Goal: Information Seeking & Learning: Learn about a topic

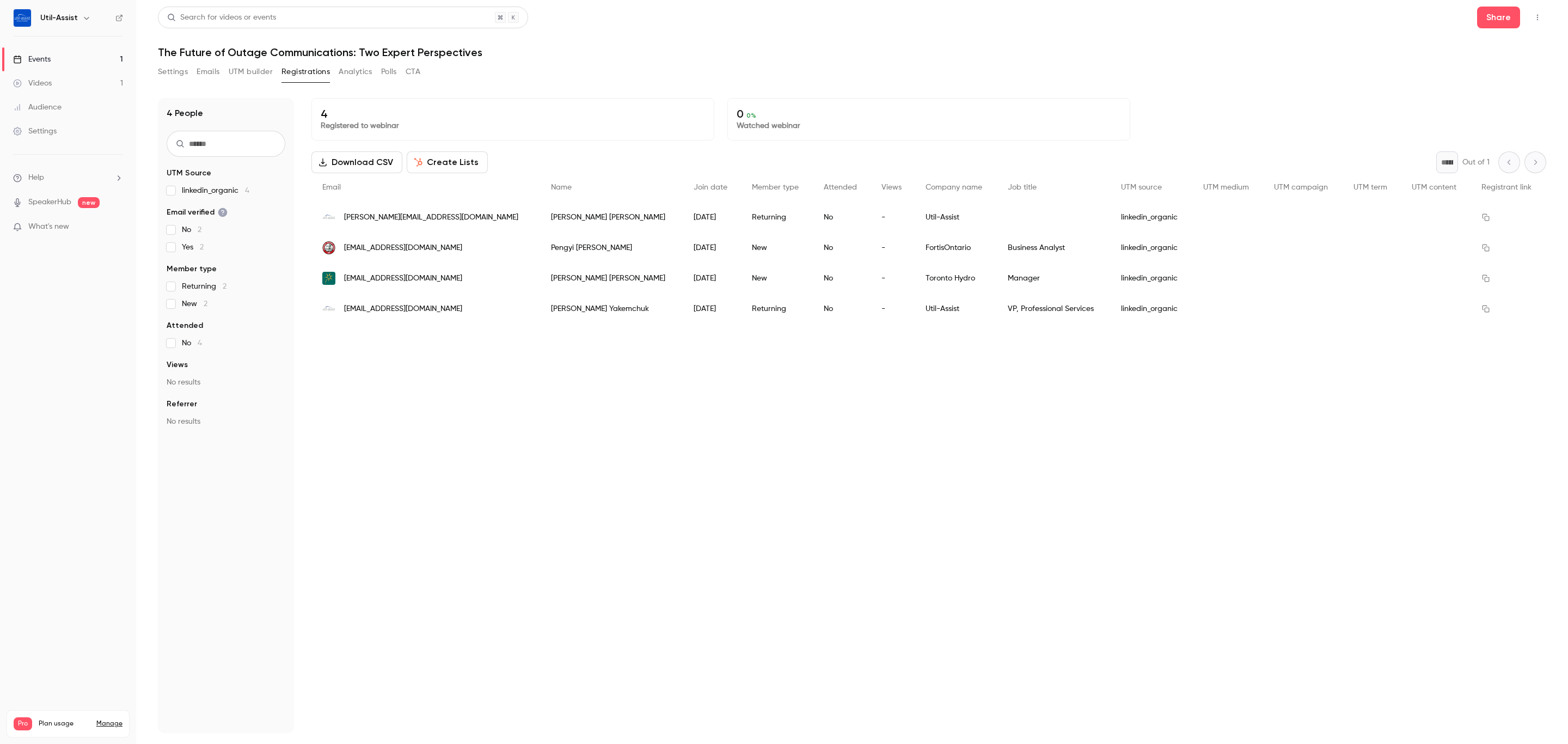
click at [1071, 489] on div "4 Registered to webinar 0 0 % Watched webinar Download CSV Create Lists * Out o…" at bounding box center [929, 415] width 1235 height 635
click at [392, 74] on button "Polls" at bounding box center [389, 72] width 16 height 18
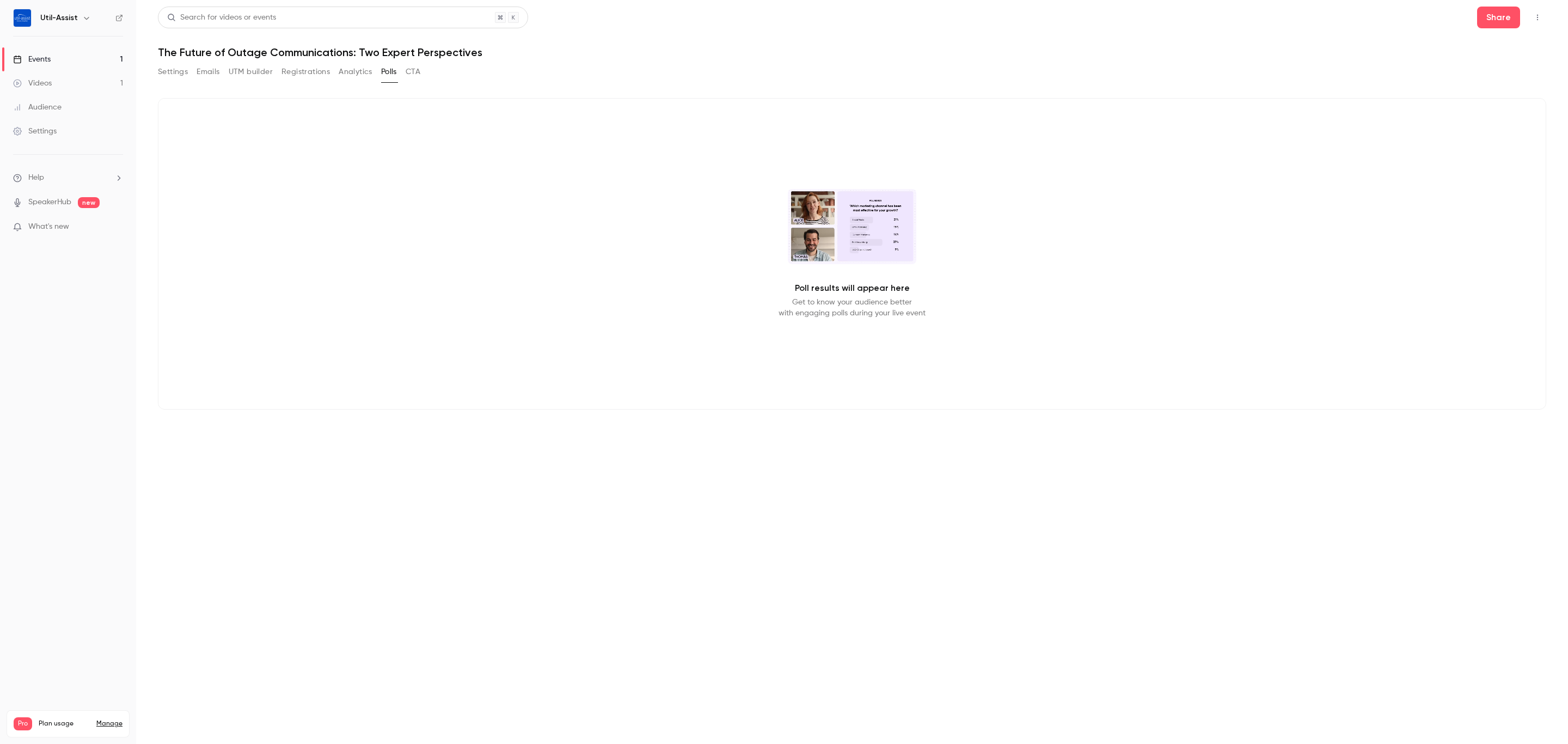
click at [358, 69] on button "Analytics" at bounding box center [355, 72] width 34 height 18
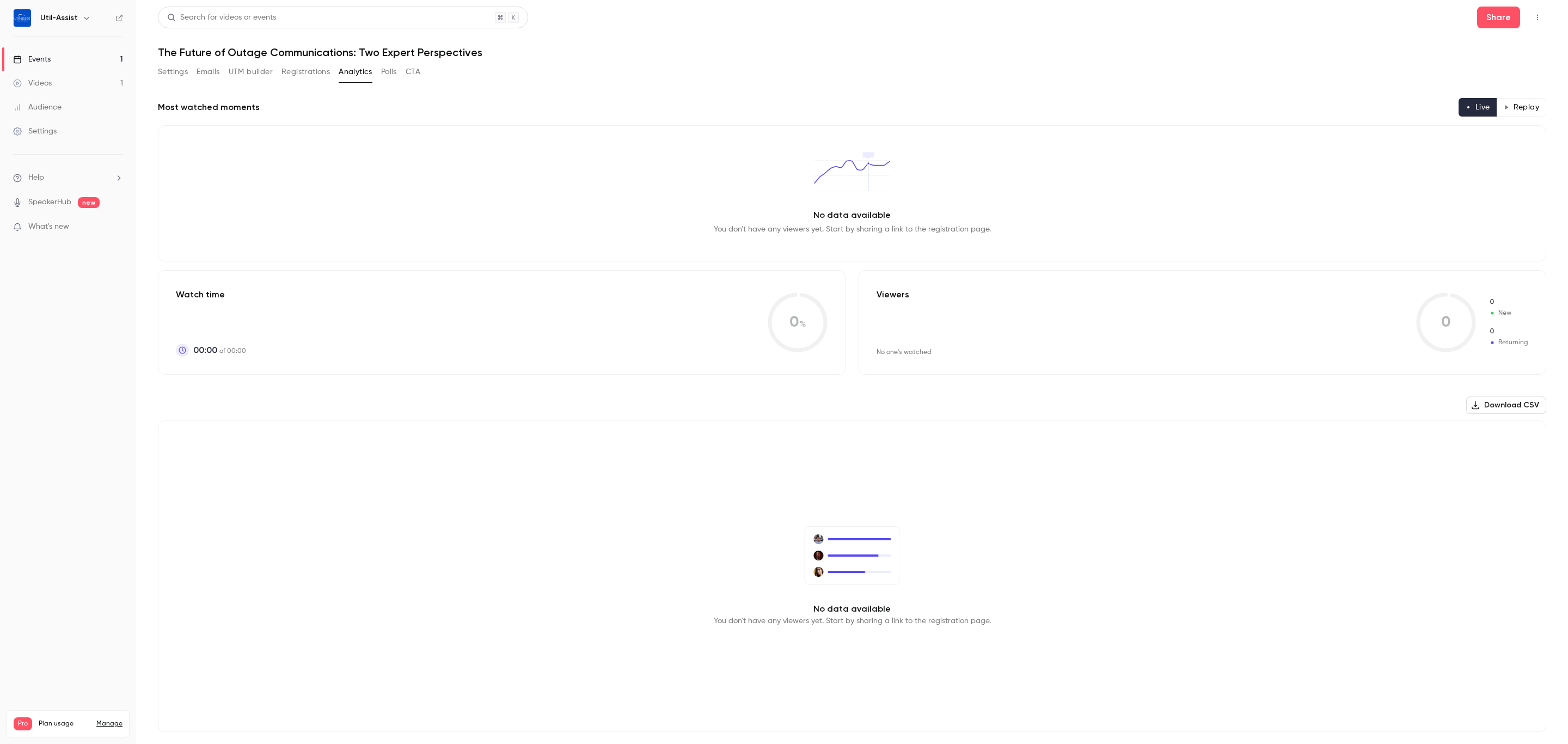
click at [411, 69] on button "CTA" at bounding box center [413, 72] width 15 height 18
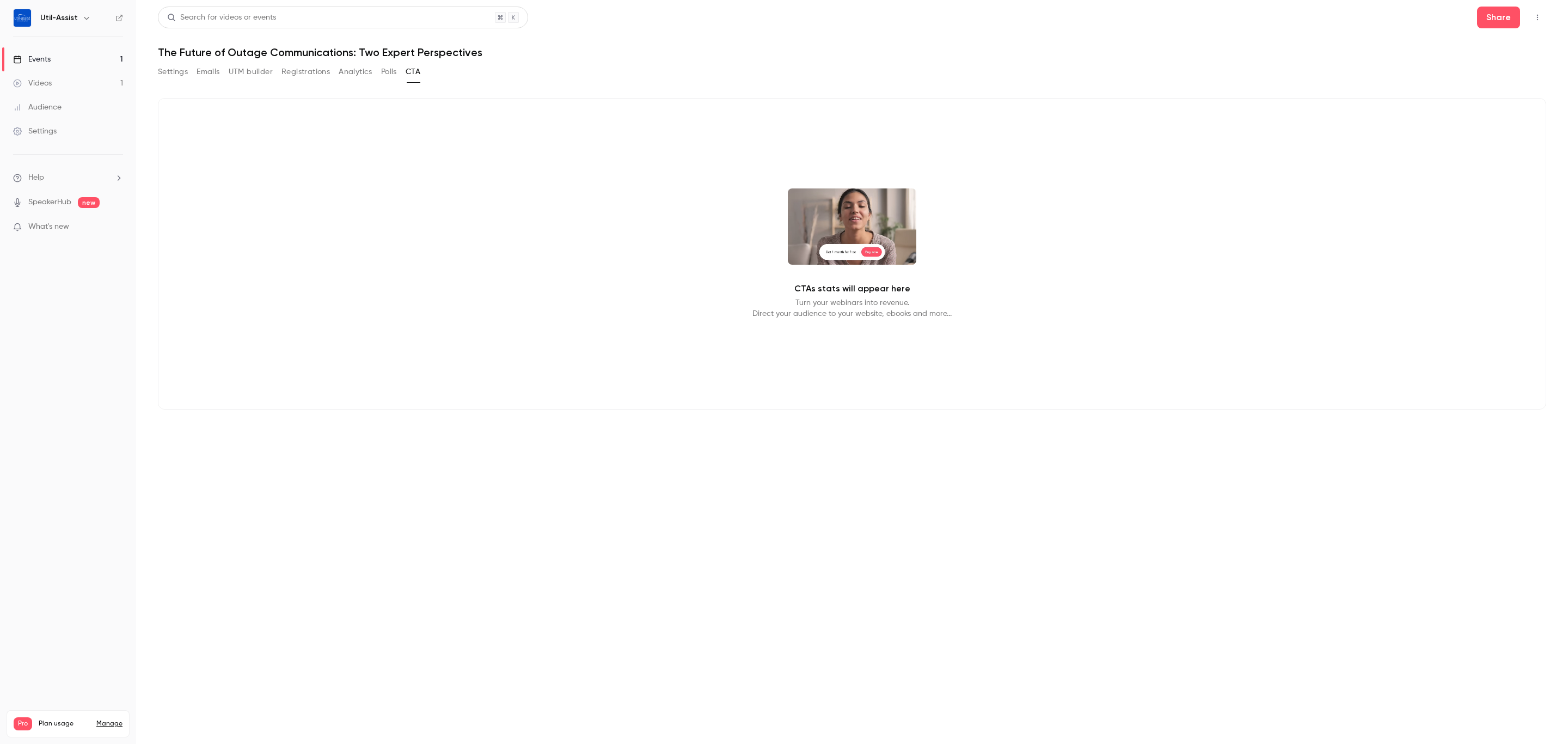
click at [299, 72] on button "Registrations" at bounding box center [305, 72] width 48 height 18
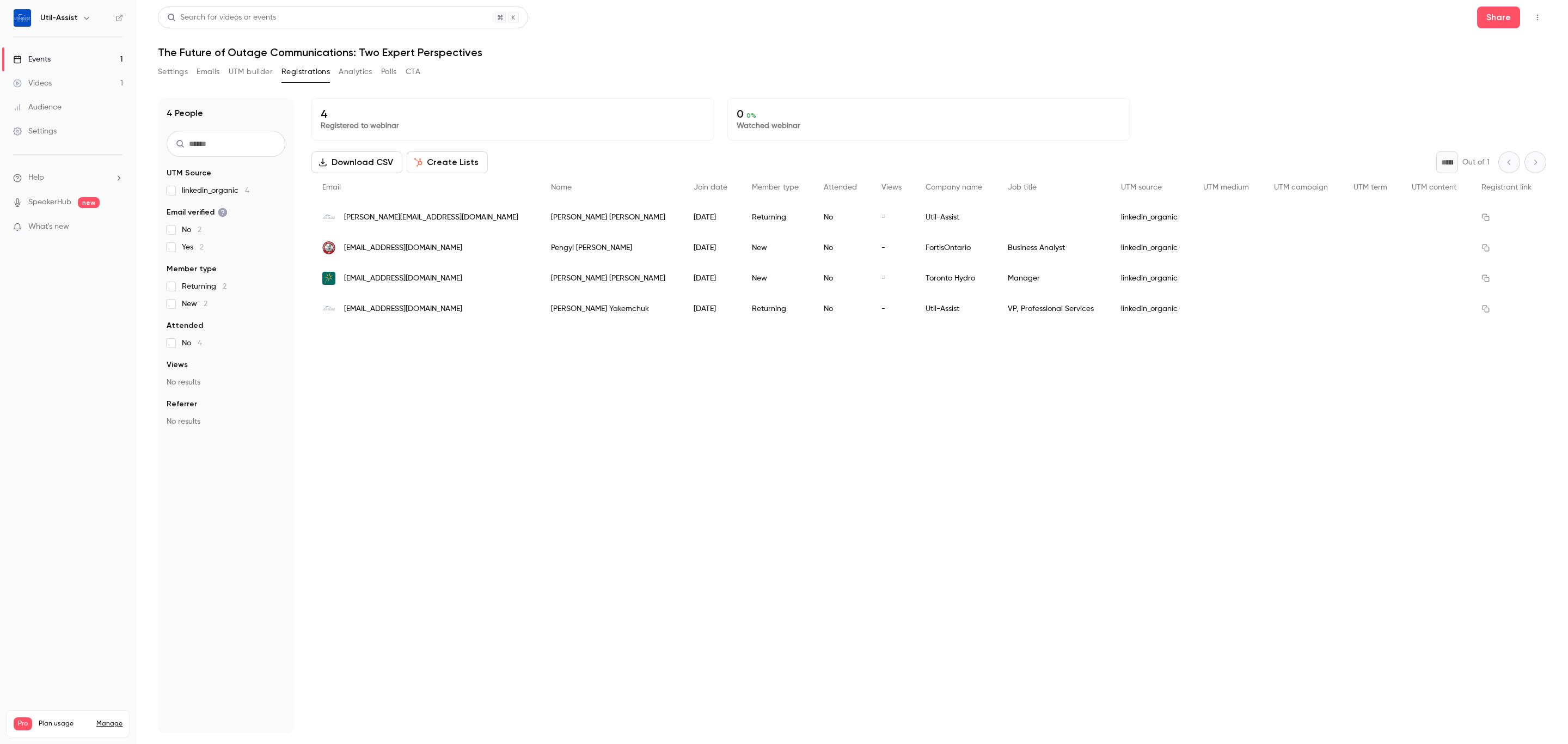
click at [230, 72] on button "UTM builder" at bounding box center [251, 72] width 44 height 18
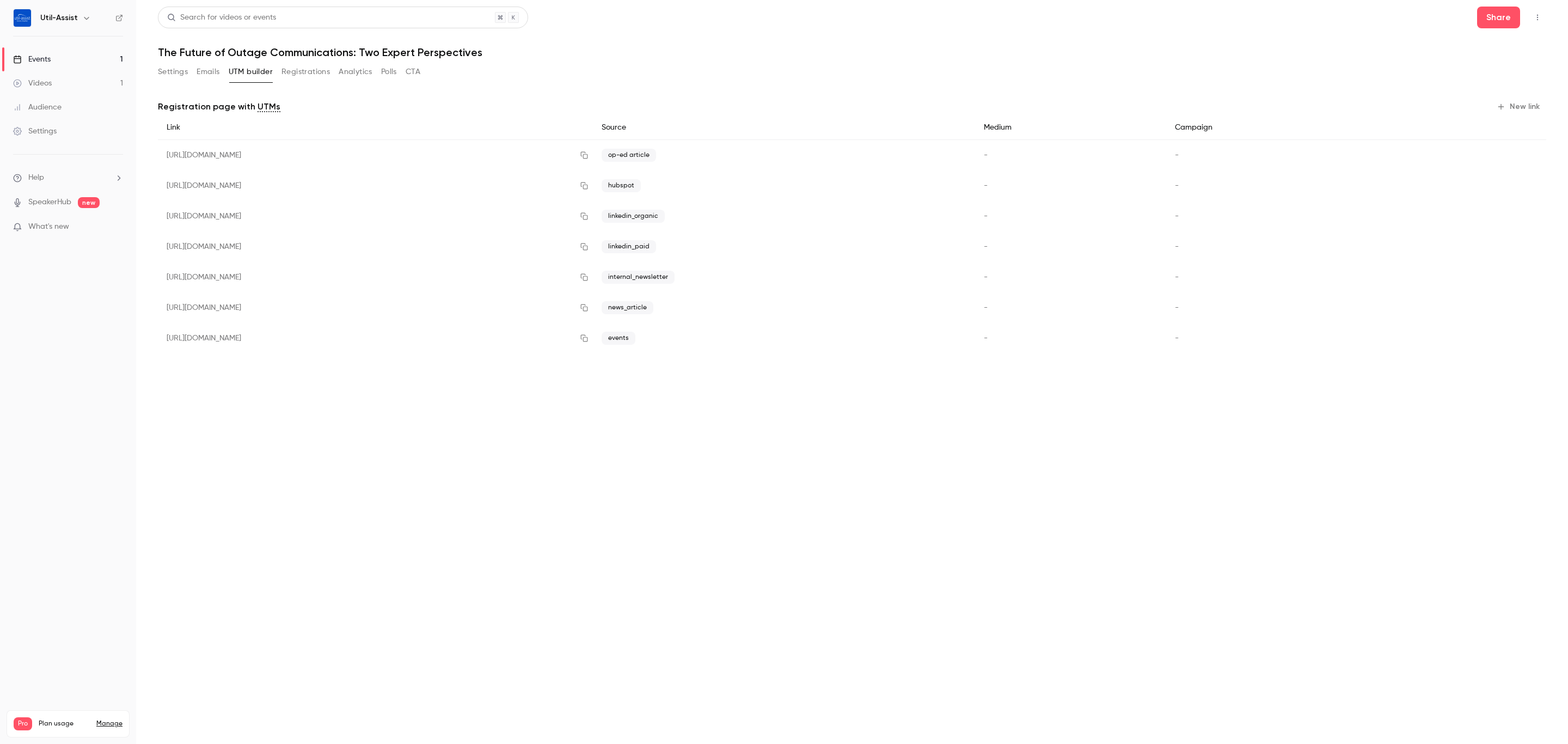
click at [216, 72] on button "Emails" at bounding box center [208, 72] width 23 height 18
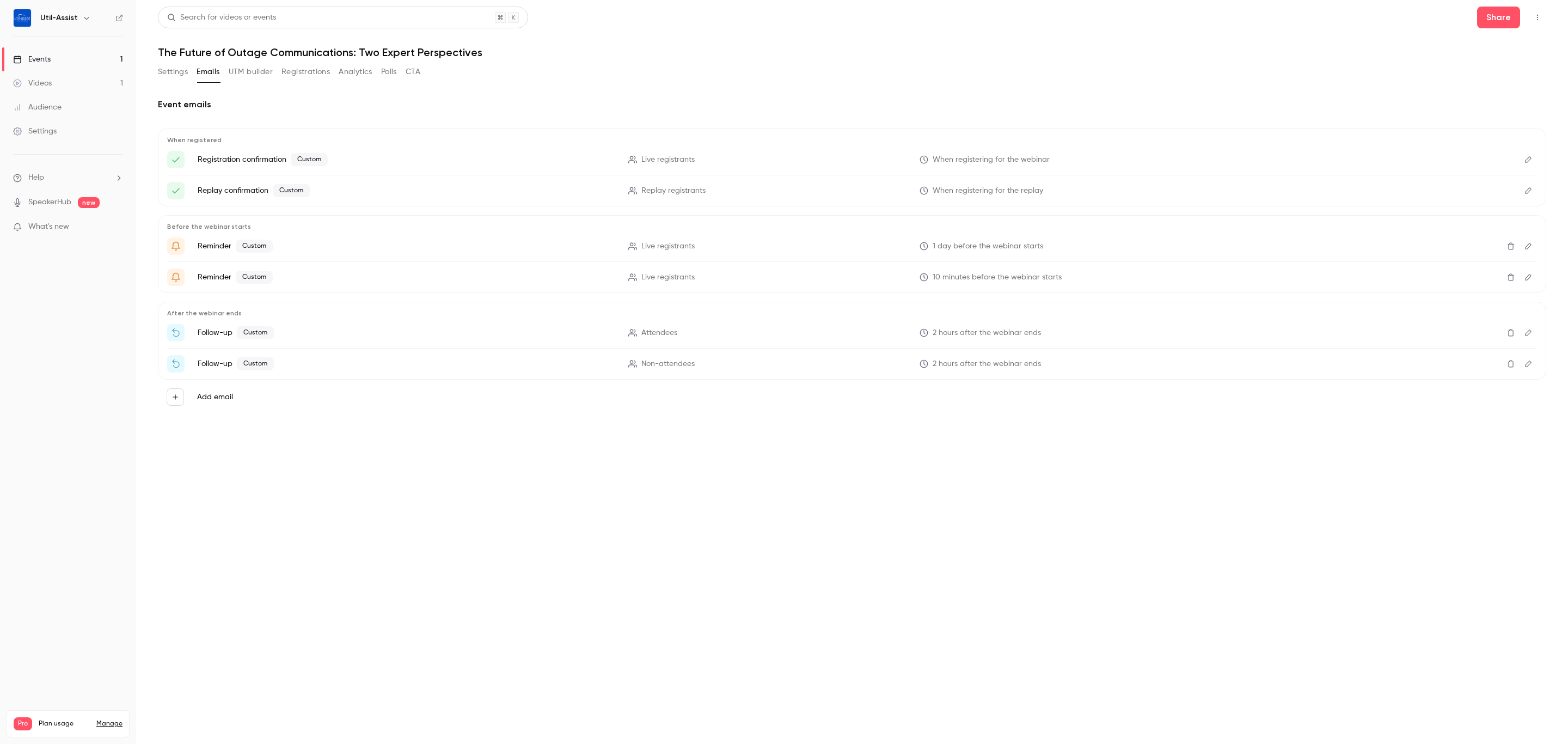
click at [175, 63] on button "Settings" at bounding box center [172, 72] width 30 height 18
